Goal: Task Accomplishment & Management: Complete application form

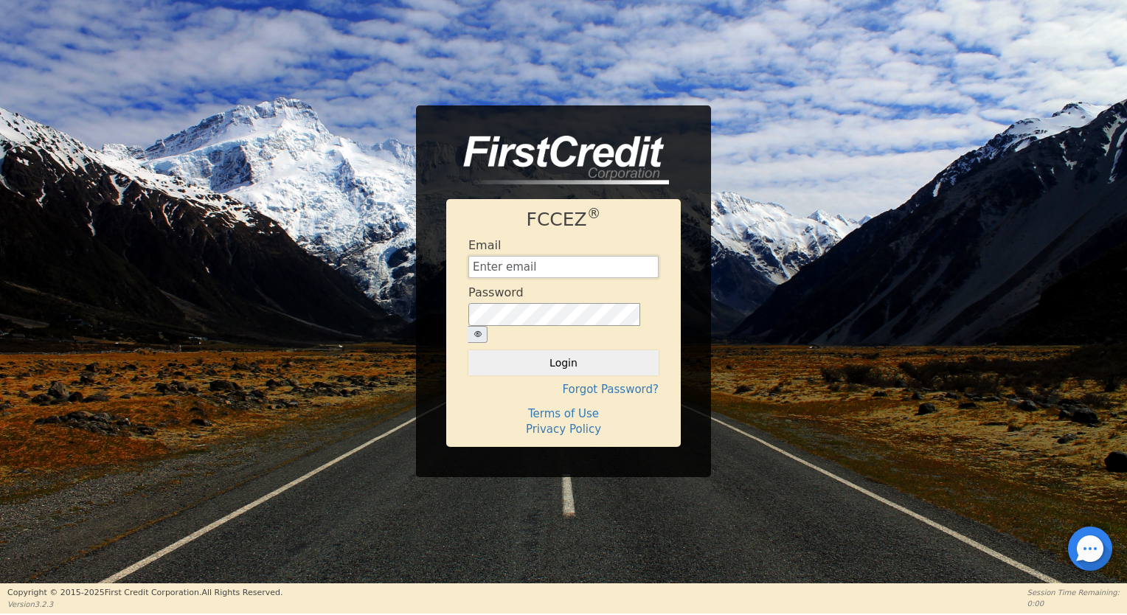
click at [566, 274] on input "text" at bounding box center [564, 267] width 190 height 22
type input "[EMAIL_ADDRESS][MEDICAL_DATA][DOMAIN_NAME]"
click at [584, 358] on button "Login" at bounding box center [564, 362] width 190 height 25
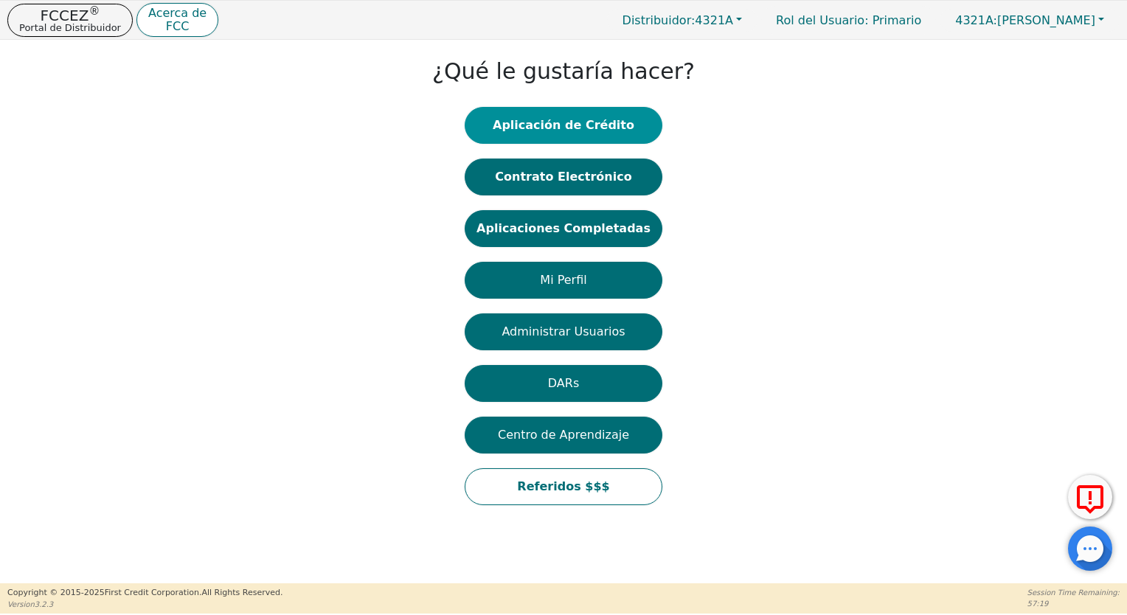
click at [592, 128] on button "Aplicación de Crédito" at bounding box center [564, 125] width 198 height 37
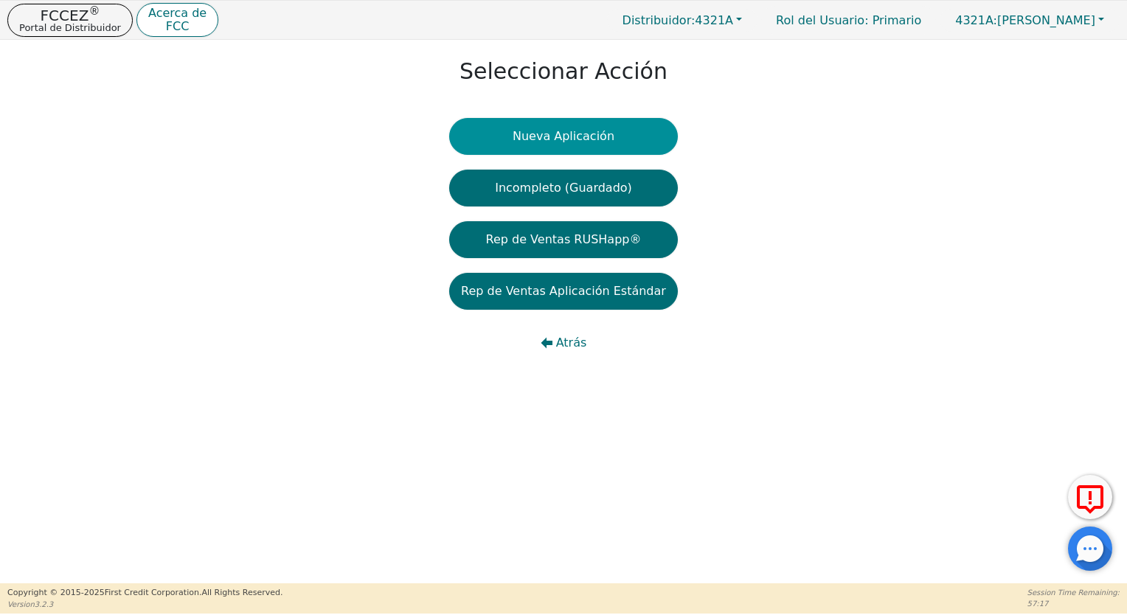
click at [587, 143] on button "Nueva Aplicación" at bounding box center [563, 136] width 229 height 37
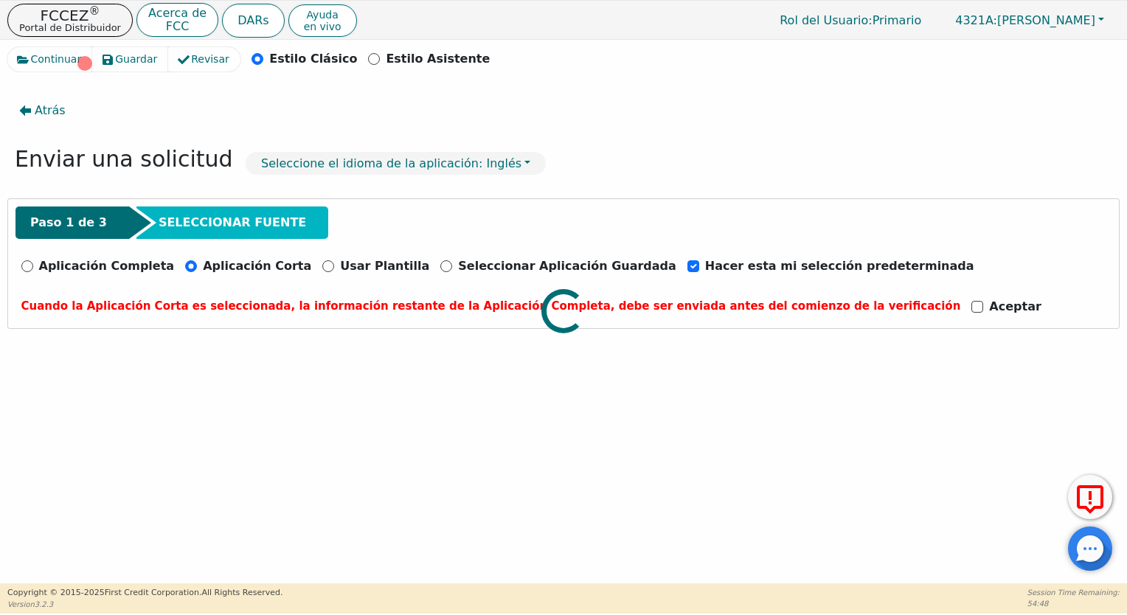
click at [24, 47] on div at bounding box center [563, 47] width 1113 height 0
click at [26, 47] on div at bounding box center [563, 47] width 1113 height 0
click at [215, 47] on div at bounding box center [563, 47] width 1113 height 0
click at [42, 47] on div at bounding box center [563, 47] width 1113 height 0
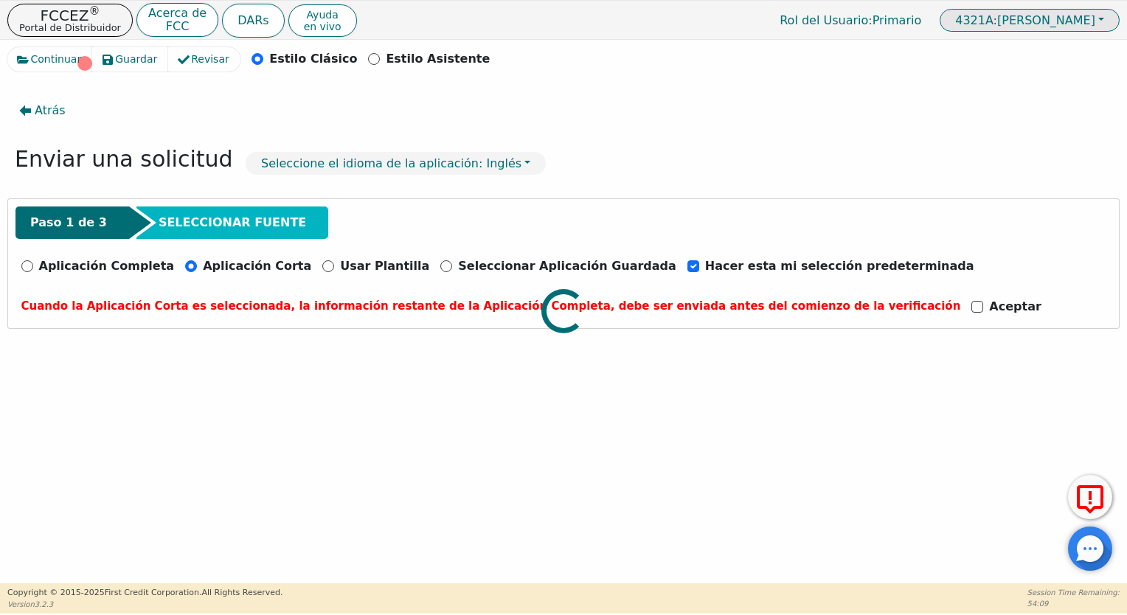
click at [1101, 16] on button "4321A: [PERSON_NAME]" at bounding box center [1030, 20] width 180 height 23
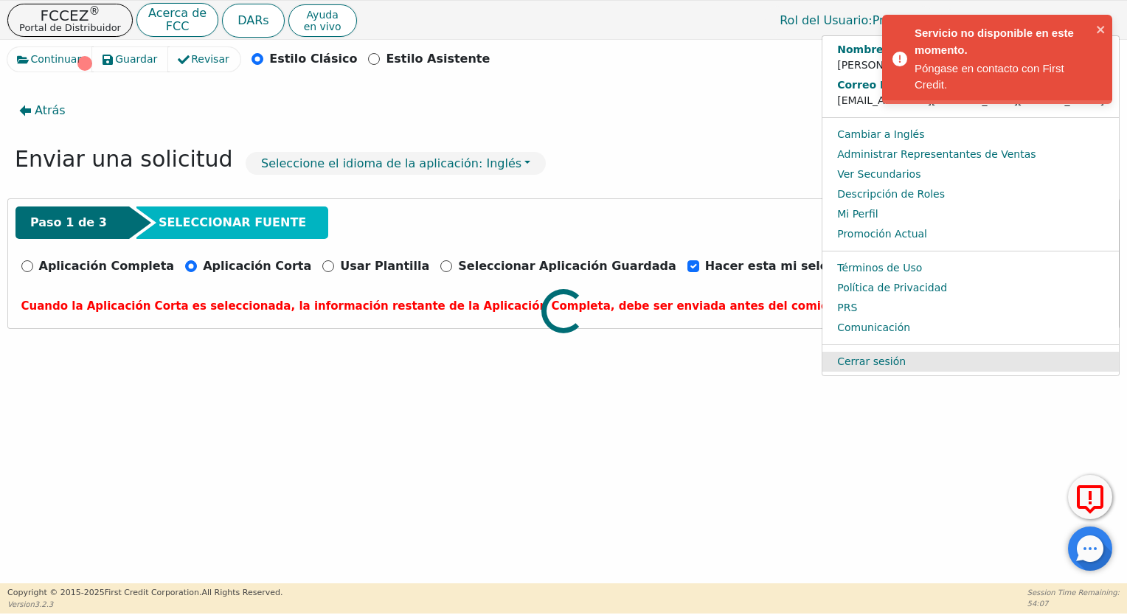
click at [947, 354] on link "Cerrar sesión" at bounding box center [971, 362] width 297 height 20
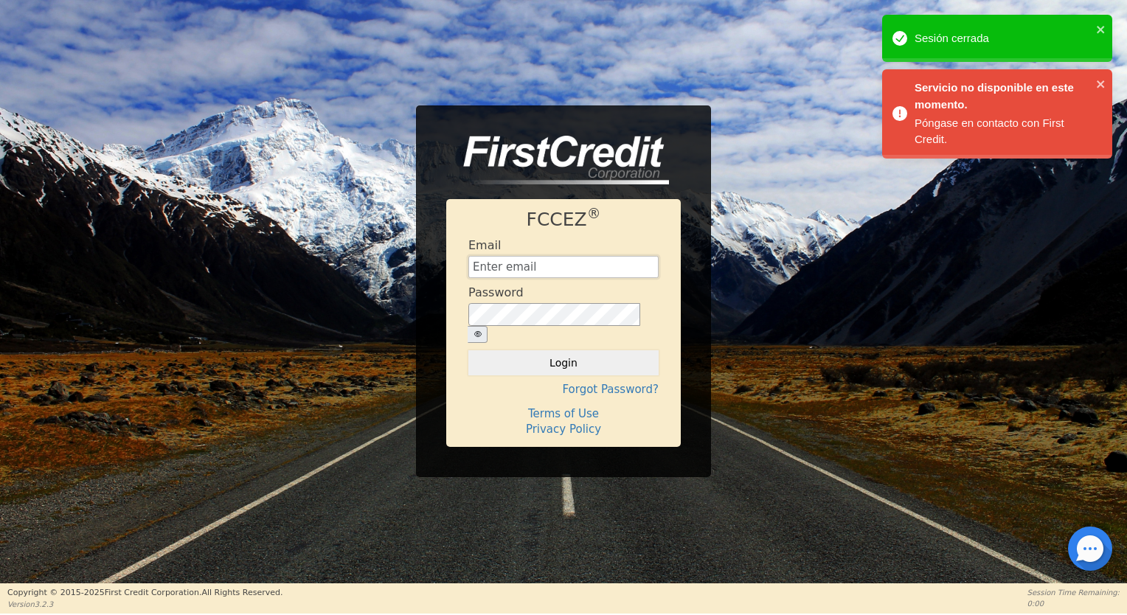
click at [605, 276] on input "text" at bounding box center [564, 267] width 190 height 22
type input "[EMAIL_ADDRESS][MEDICAL_DATA][DOMAIN_NAME]"
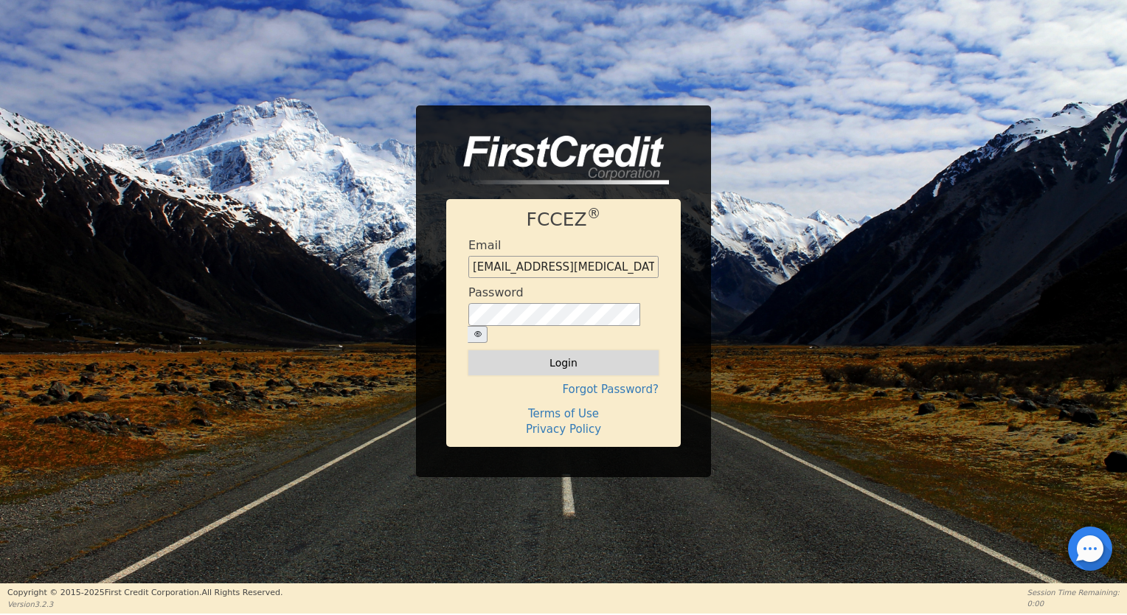
click at [575, 355] on button "Login" at bounding box center [564, 362] width 190 height 25
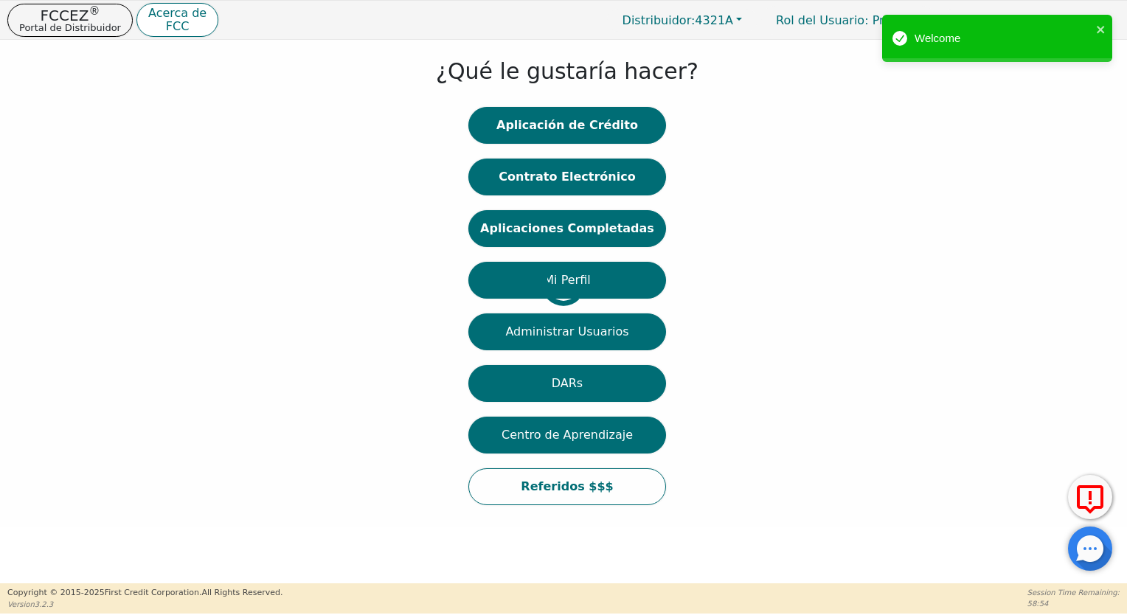
click at [11, 122] on div at bounding box center [11, 283] width 0 height 473
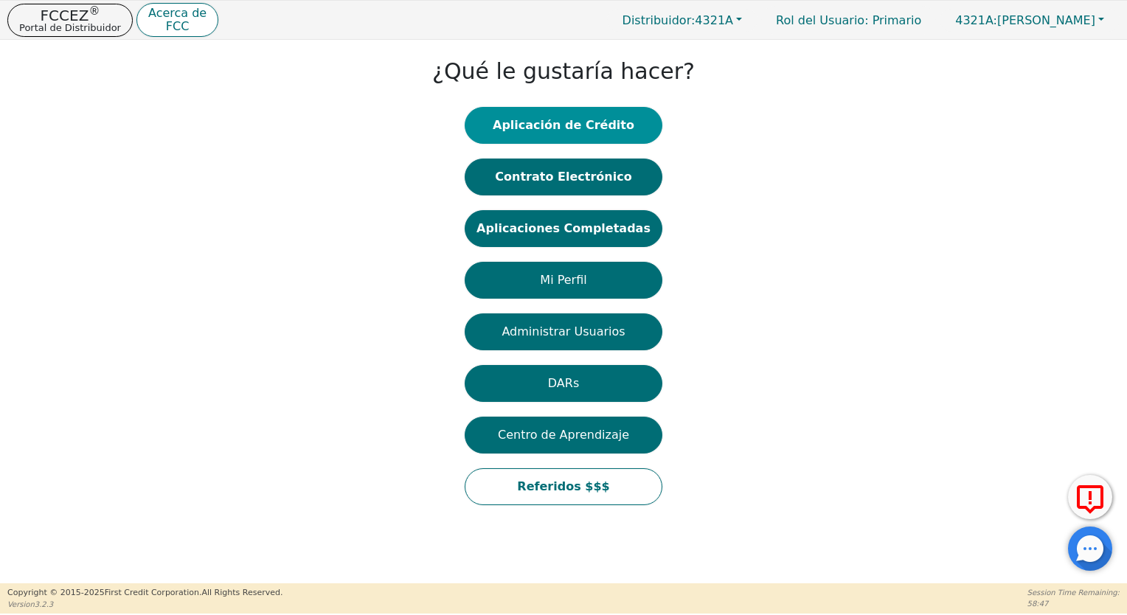
click at [588, 132] on button "Aplicación de Crédito" at bounding box center [564, 125] width 198 height 37
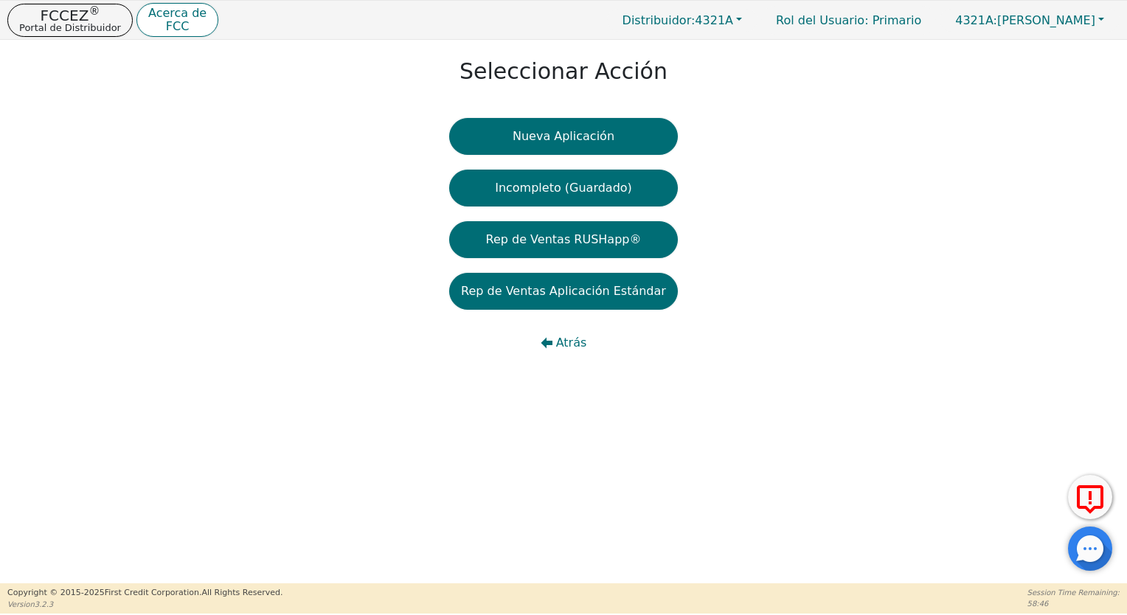
click at [588, 132] on button "Nueva Aplicación" at bounding box center [563, 136] width 229 height 37
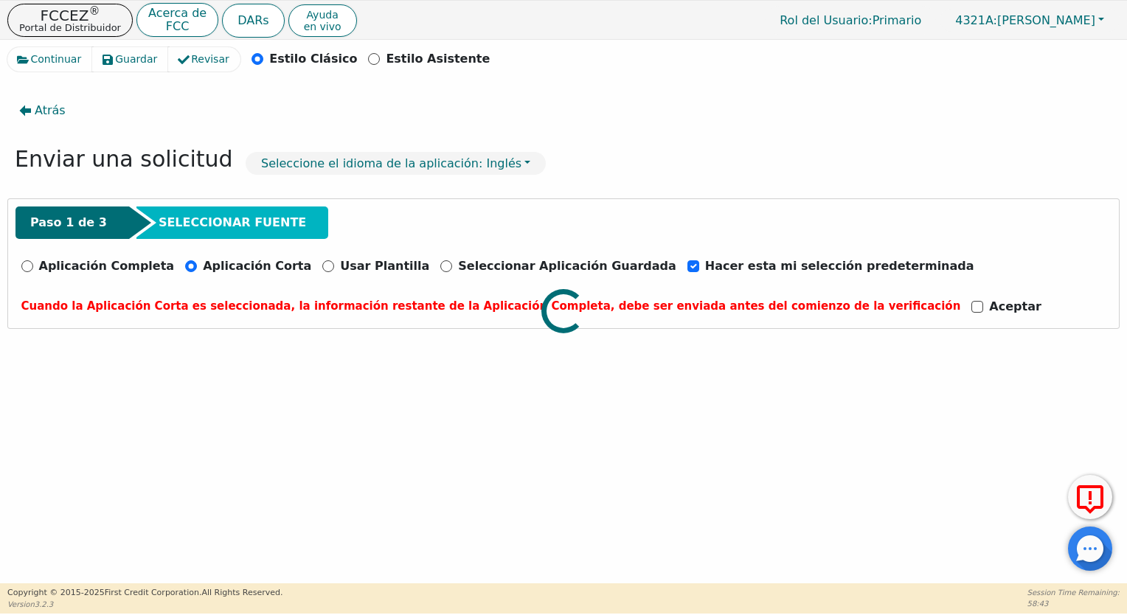
click at [24, 47] on div at bounding box center [563, 47] width 1113 height 0
click at [30, 47] on div at bounding box center [563, 47] width 1113 height 0
click at [30, 267] on input "Aplicación Completa" at bounding box center [27, 266] width 12 height 12
radio input "true"
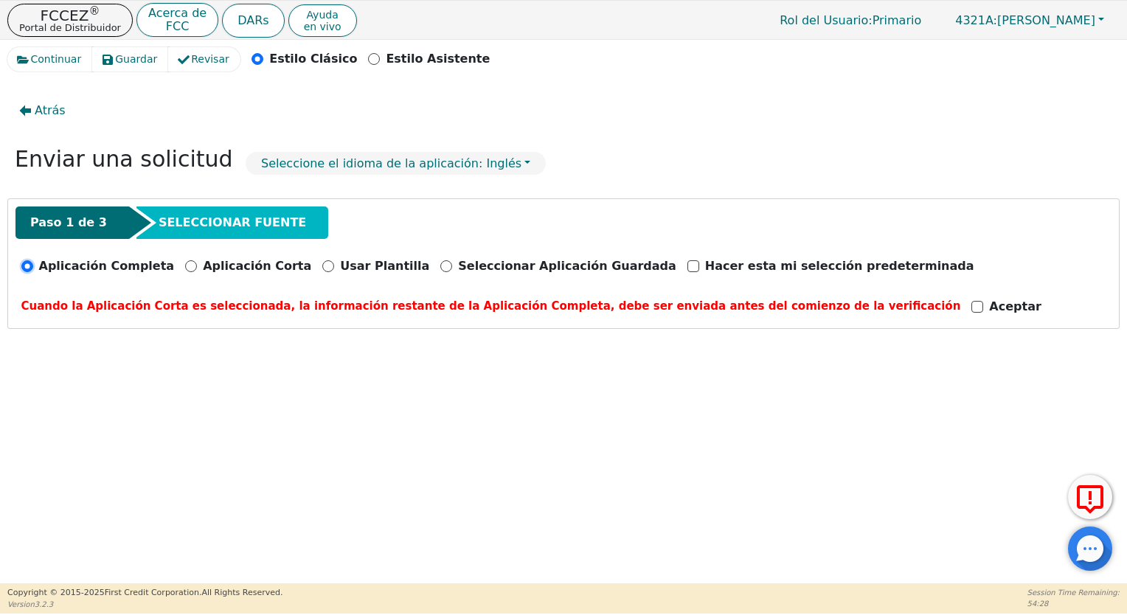
checkbox input "false"
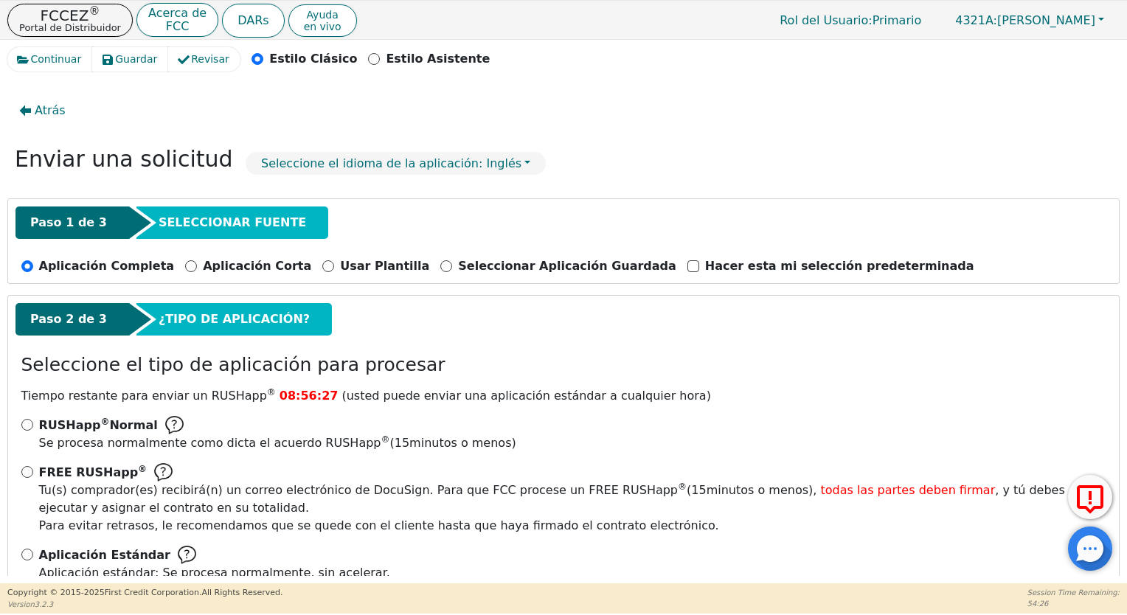
click at [32, 416] on div "RUSHapp ® Normal Se procesa normalmente como dicta el acuerdo RUSHapp ® ( 15 mi…" at bounding box center [563, 434] width 1085 height 36
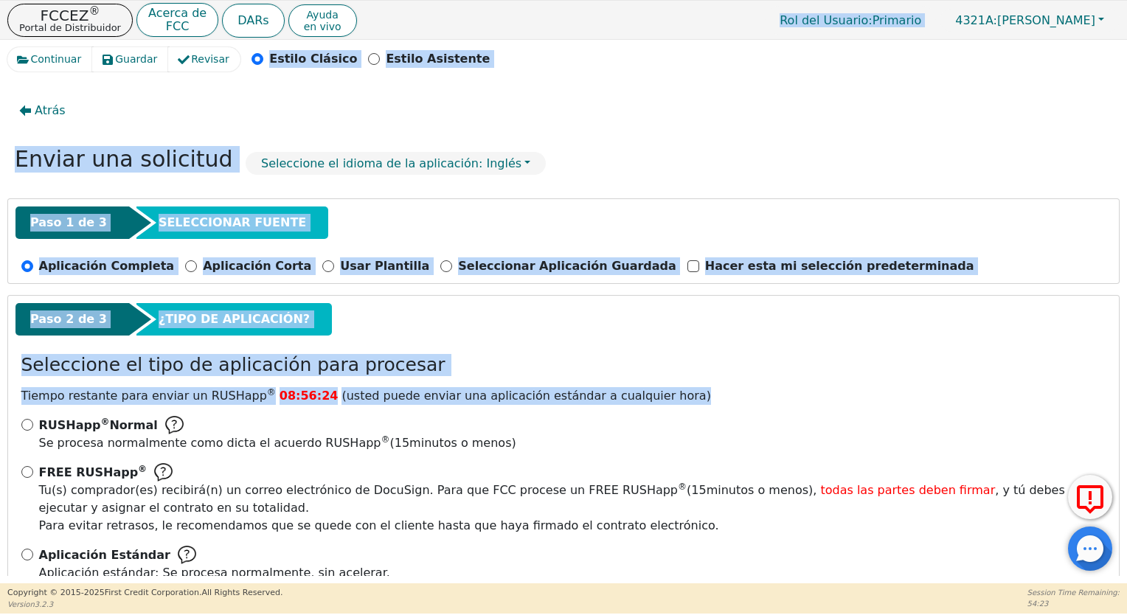
drag, startPoint x: 1124, startPoint y: 365, endPoint x: 1112, endPoint y: 500, distance: 135.6
click at [1112, 500] on div "FCCEZ ® Portal de Distribuidor Acerca de FCC DARs Ayuda en vivo Rol del Usuario…" at bounding box center [563, 307] width 1127 height 614
click at [25, 549] on input "Aplicación Estándar Aplicación estándar: Se procesa normalmente, sin acelerar." at bounding box center [27, 555] width 12 height 12
radio input "true"
click at [900, 188] on div "Atrás Enviar una solicitud Seleccione el idioma de la aplicación: Inglés Paso 1…" at bounding box center [563, 327] width 1113 height 497
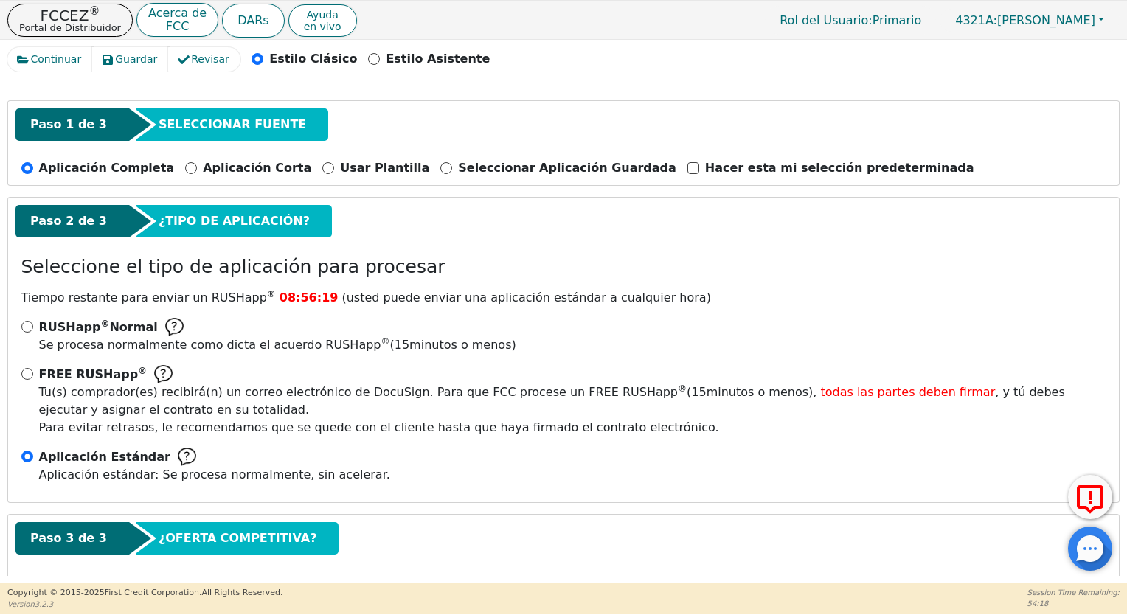
scroll to position [139, 0]
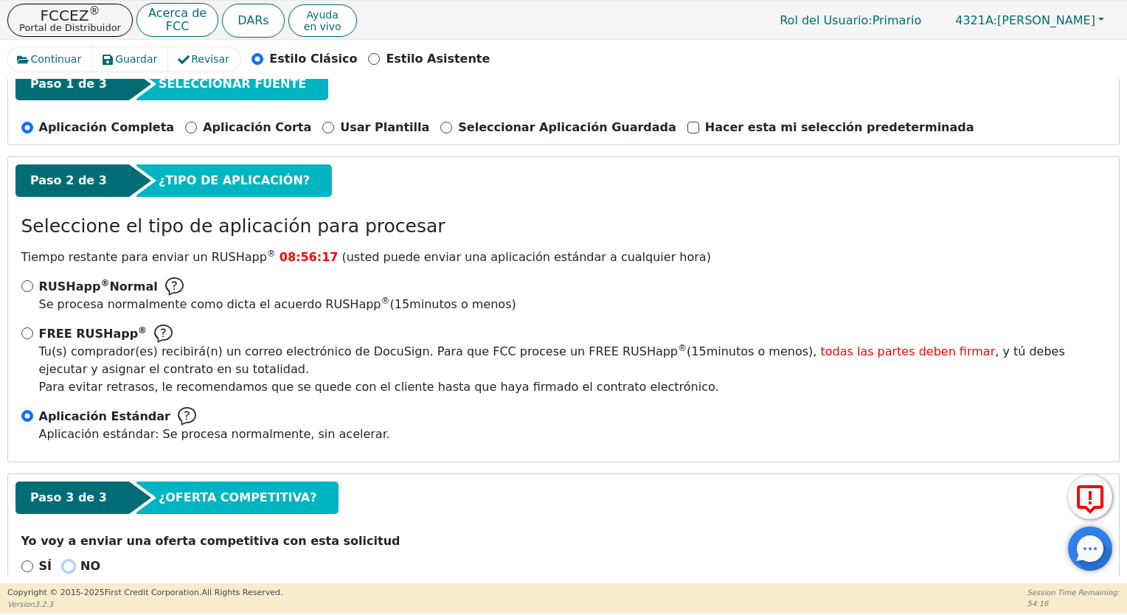
click at [63, 561] on input "NO" at bounding box center [69, 567] width 12 height 12
radio input "true"
drag, startPoint x: 1120, startPoint y: 190, endPoint x: 1123, endPoint y: 259, distance: 68.7
click at [1123, 259] on div "Continuar Guardar Revisar Estilo Clásico Estilo Asistente Atrás Enviar una soli…" at bounding box center [563, 312] width 1127 height 544
drag, startPoint x: 1123, startPoint y: 259, endPoint x: 1055, endPoint y: 213, distance: 81.9
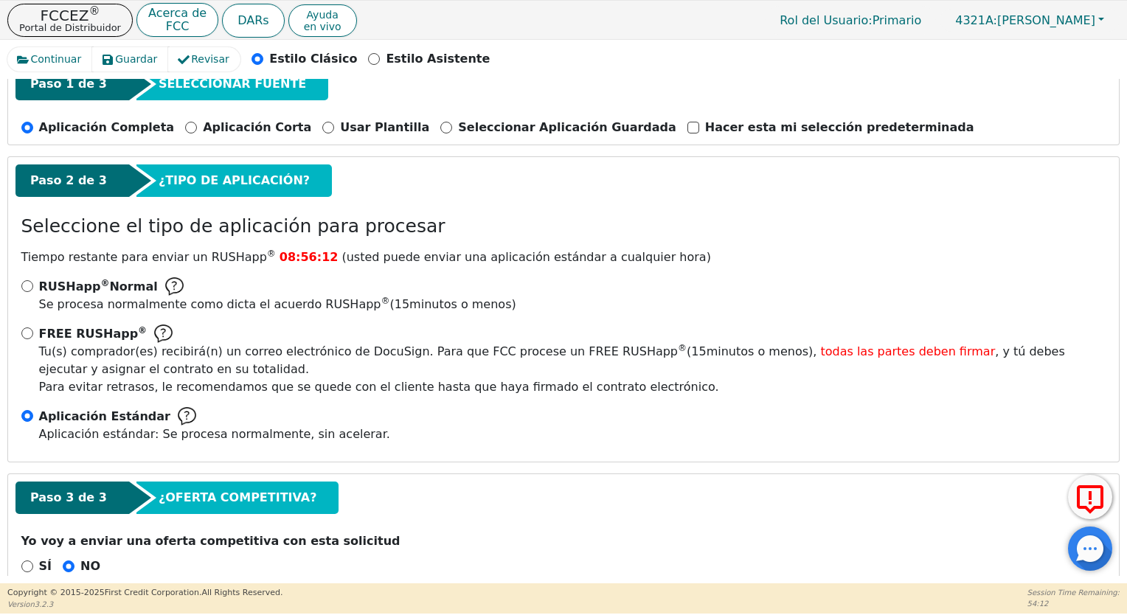
click at [1055, 213] on div "Paso 2 de 3 ¿TIPO DE APLICACIÓN? Seleccione el tipo de aplicación para procesar…" at bounding box center [563, 309] width 1111 height 305
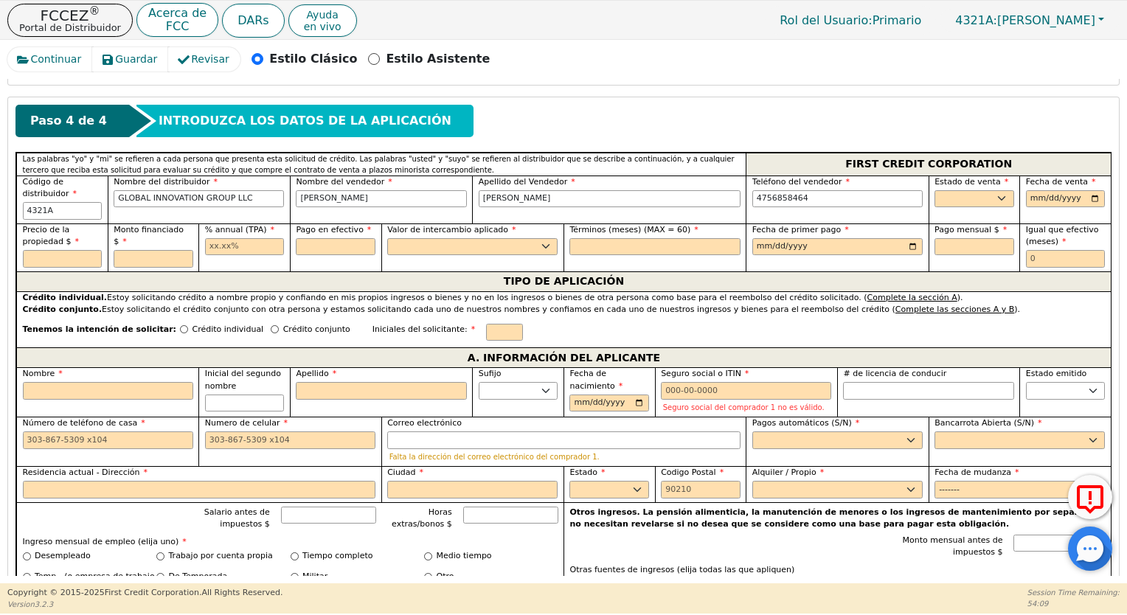
scroll to position [655, 0]
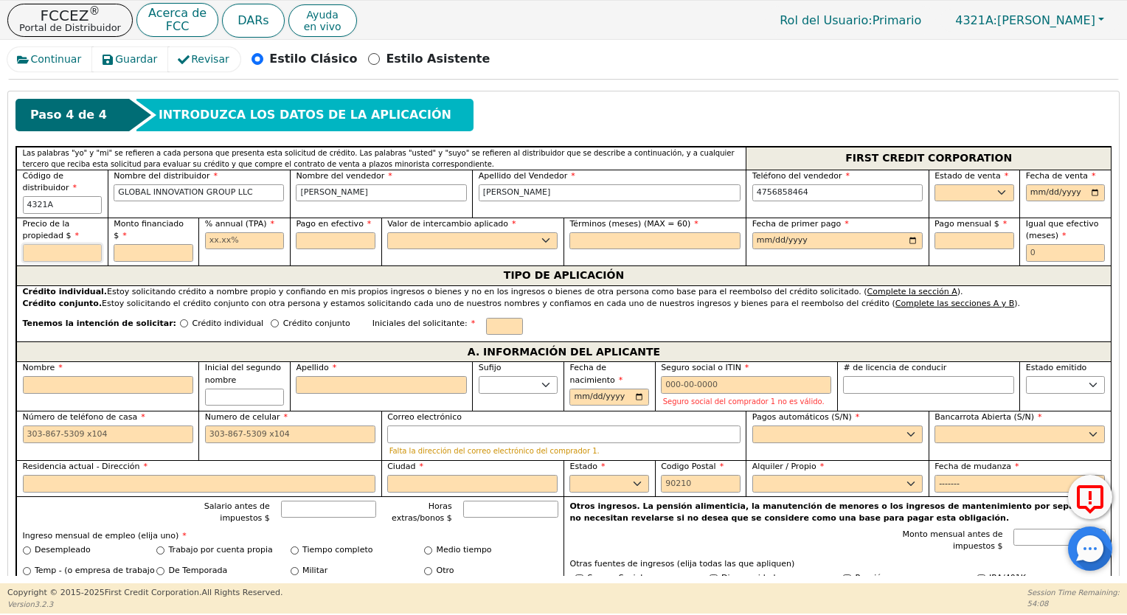
click at [52, 244] on input "text" at bounding box center [63, 253] width 80 height 18
type input "7000.00"
click at [130, 244] on input "text" at bounding box center [154, 253] width 80 height 18
type input "7000.00"
click at [213, 232] on input "text" at bounding box center [245, 241] width 80 height 18
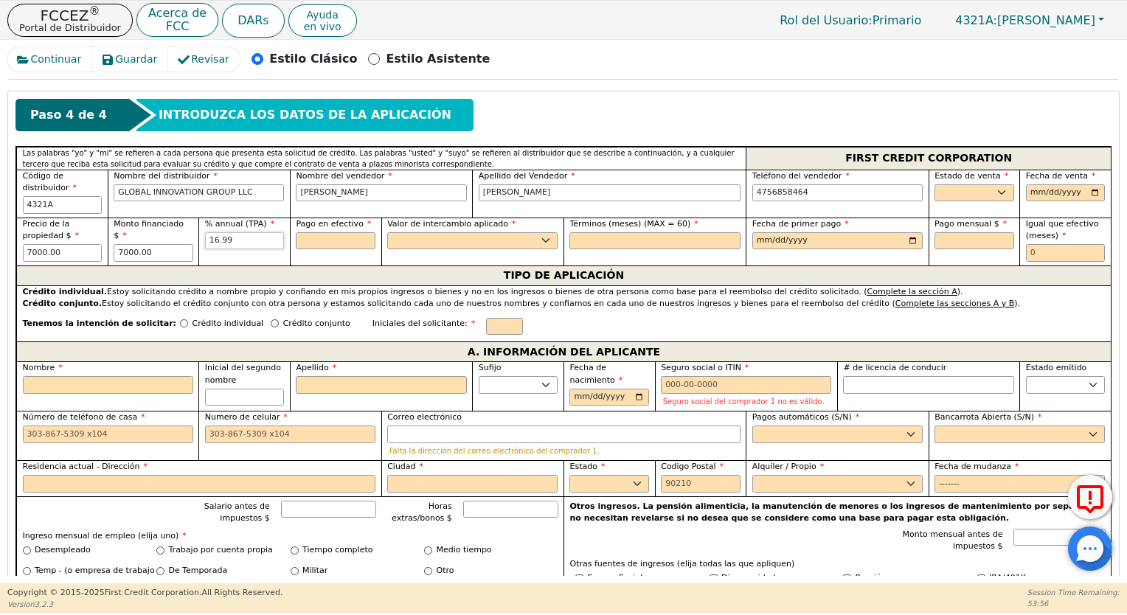
type input "16.99"
click at [315, 232] on input "text" at bounding box center [336, 241] width 80 height 18
type input "0.00"
click at [418, 232] on select "Sí No" at bounding box center [472, 241] width 170 height 18
select select "n"
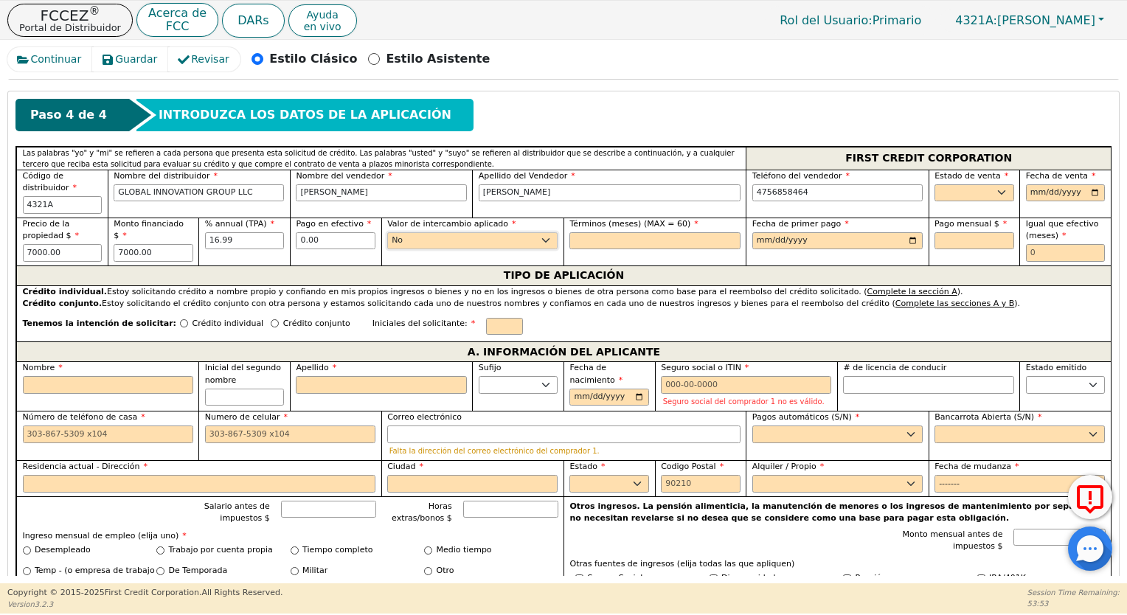
click at [387, 232] on select "Sí No" at bounding box center [472, 241] width 170 height 18
click at [597, 232] on input "text" at bounding box center [655, 241] width 170 height 18
type input "7"
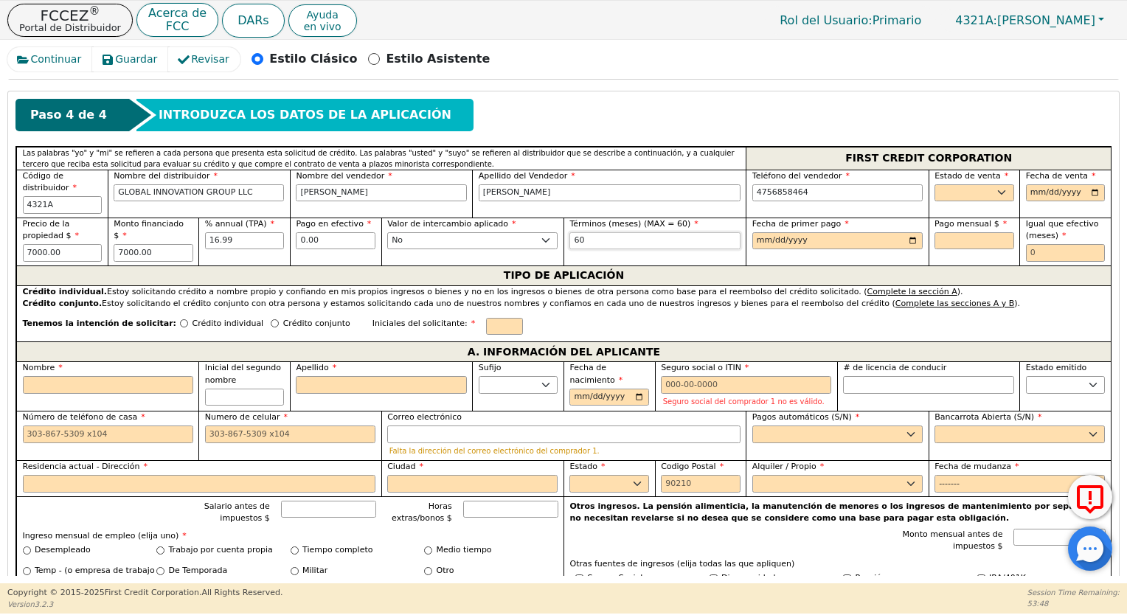
type input "60"
click at [908, 232] on input "date" at bounding box center [838, 241] width 170 height 18
type input "[DATE]"
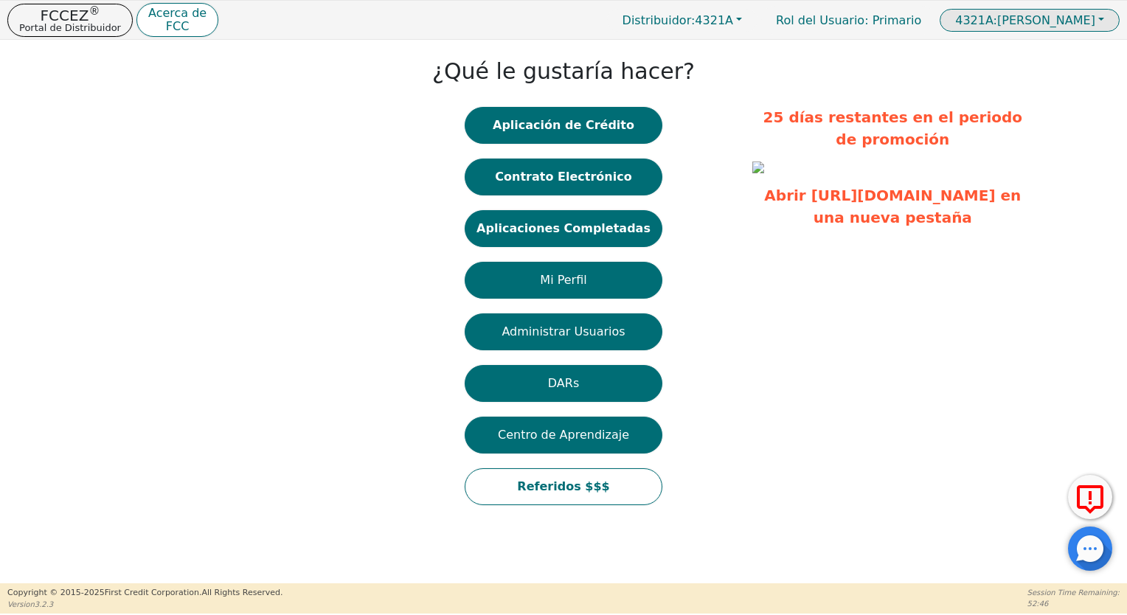
click at [1084, 22] on span "4321A: [PERSON_NAME]" at bounding box center [1026, 20] width 140 height 14
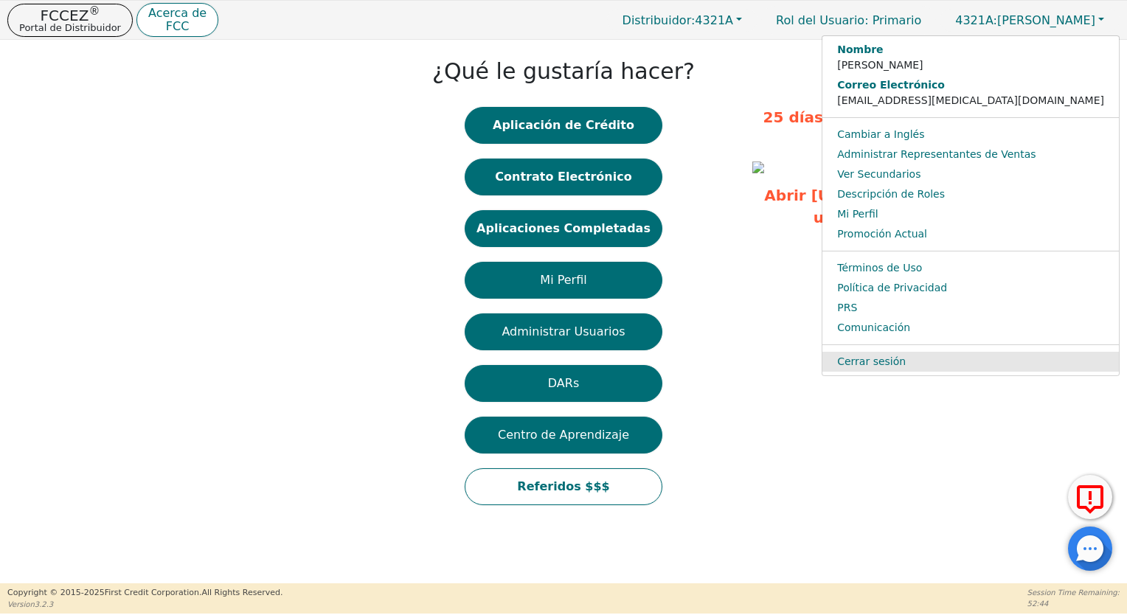
click at [978, 358] on link "Cerrar sesión" at bounding box center [971, 362] width 297 height 20
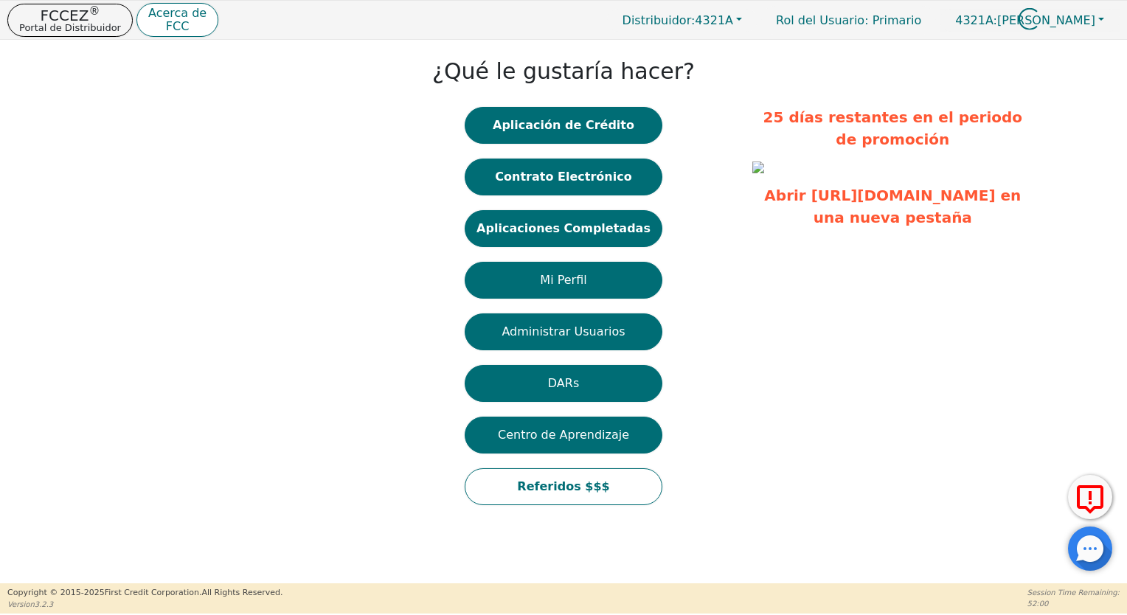
click at [1074, 9] on div at bounding box center [1030, 9] width 180 height 0
